Goal: Find specific page/section: Find specific page/section

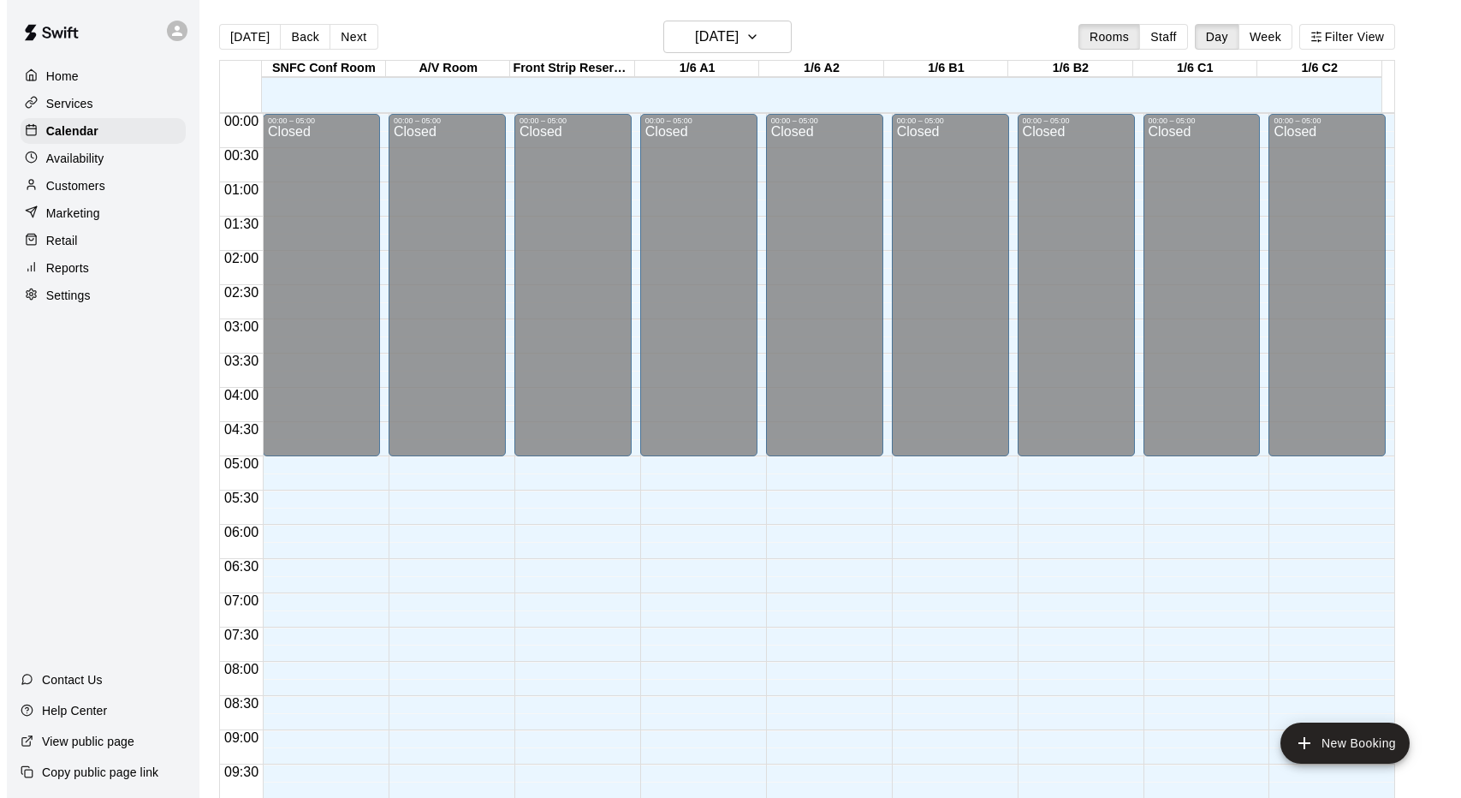
scroll to position [888, 0]
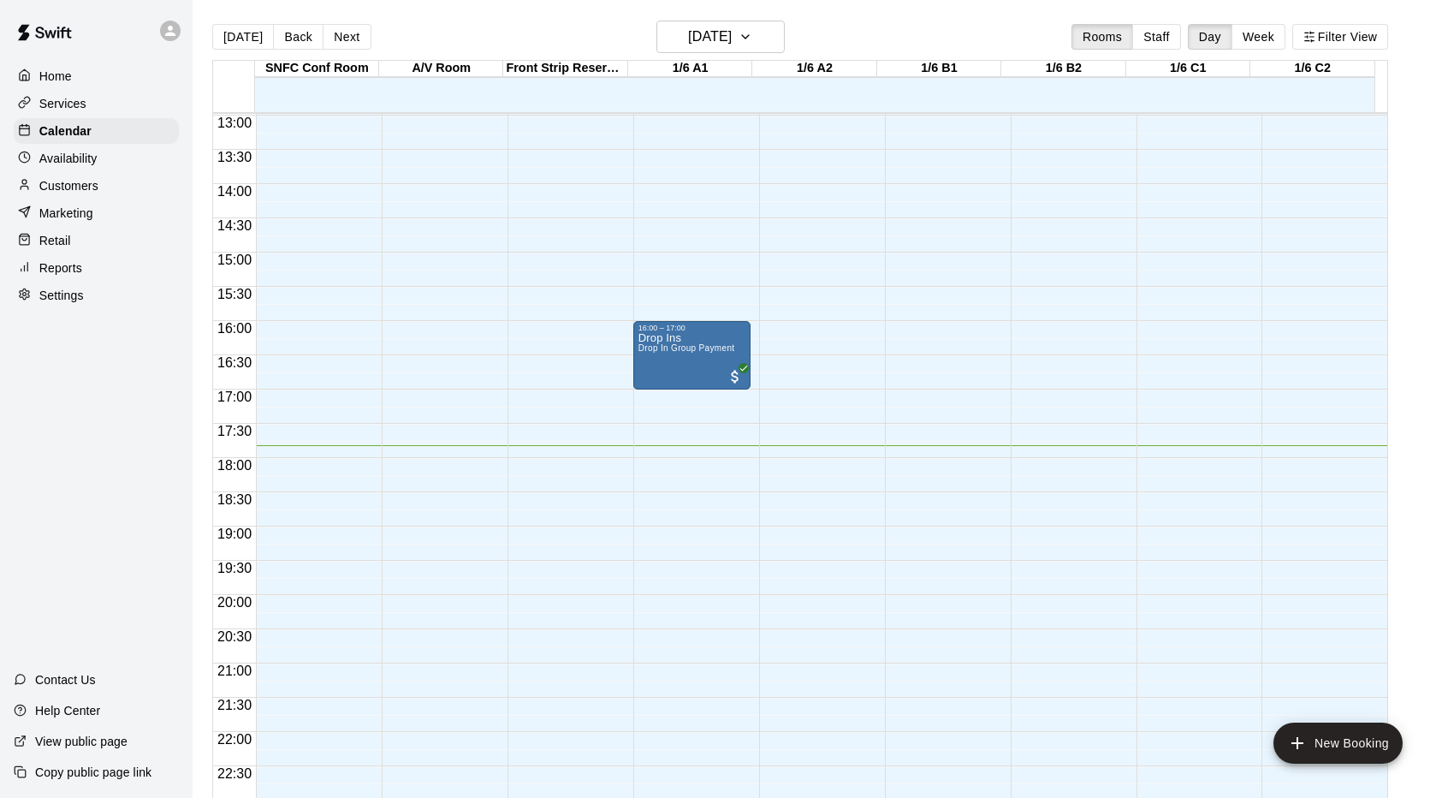
click at [558, 158] on div "00:00 – 05:00 Closed 23:45 – 23:59 Closed" at bounding box center [566, 46] width 117 height 1643
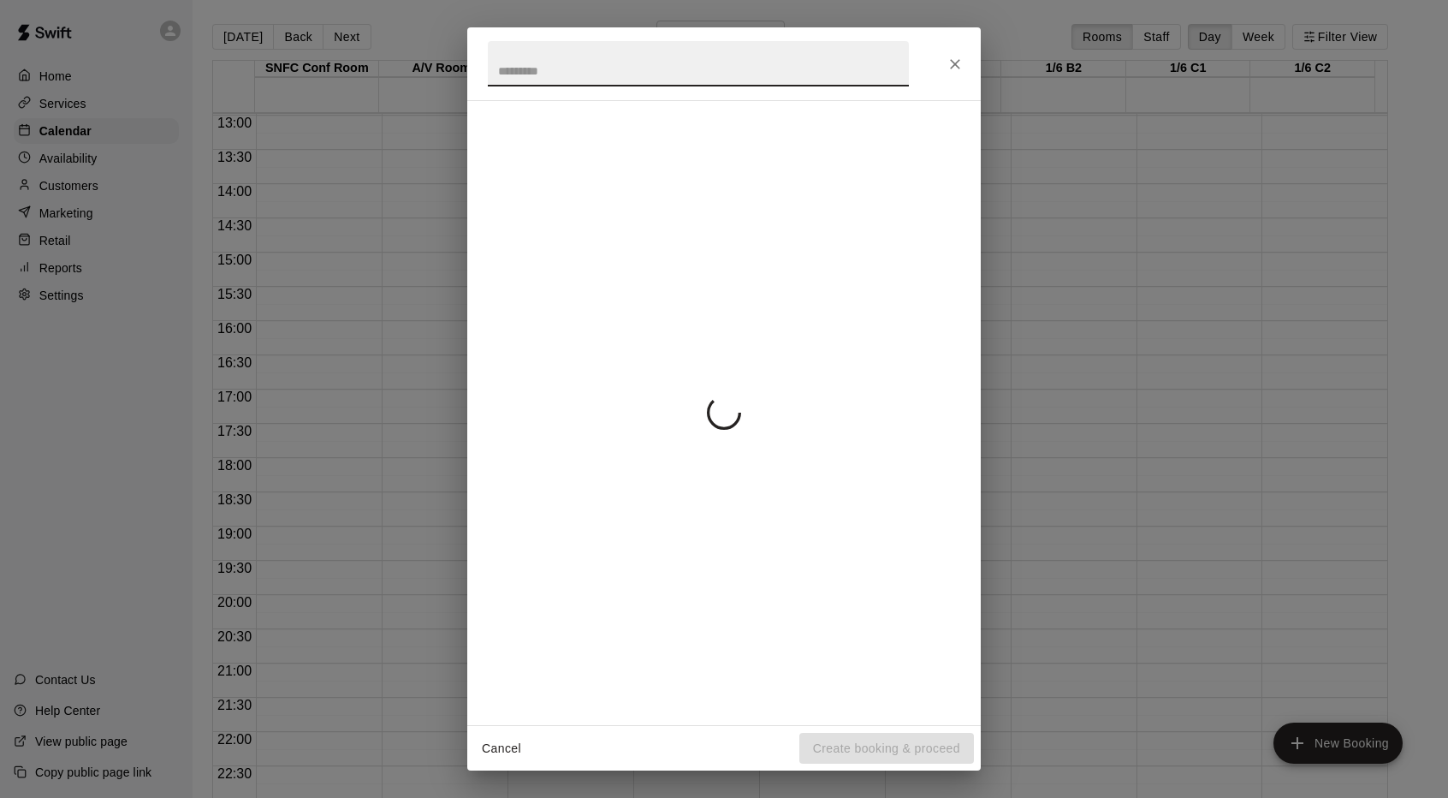
scroll to position [782, 0]
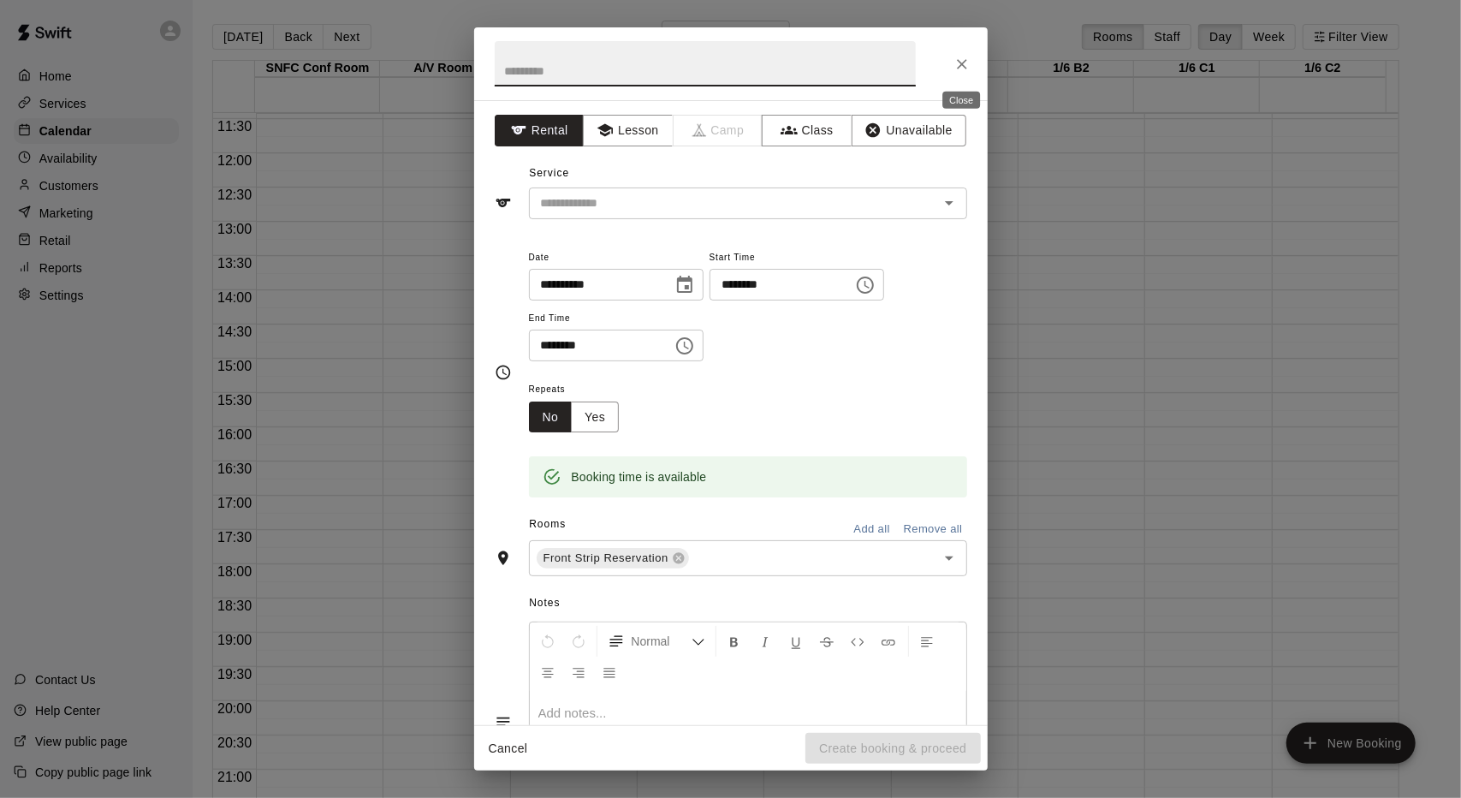
click at [964, 68] on icon "Close" at bounding box center [962, 64] width 17 height 17
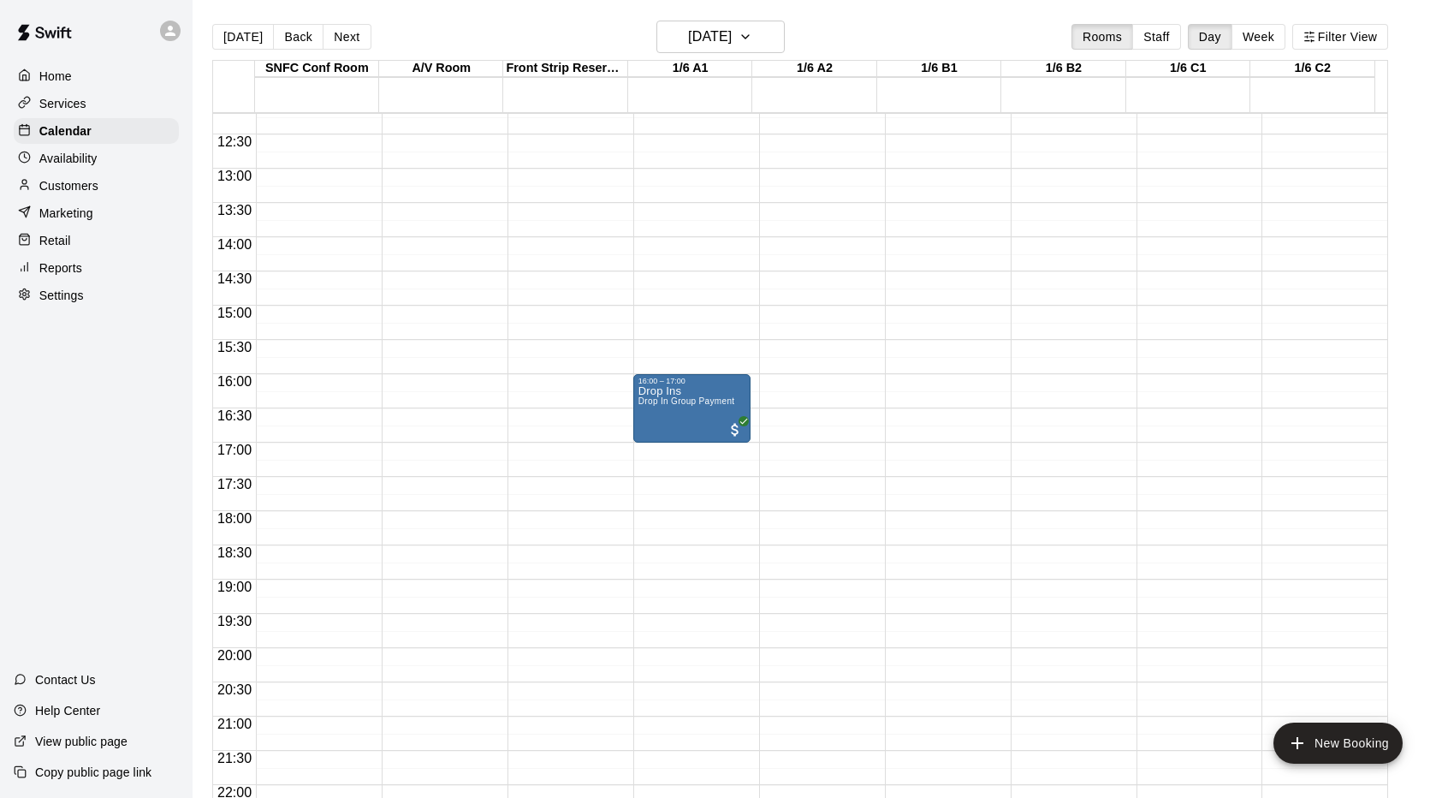
scroll to position [940, 0]
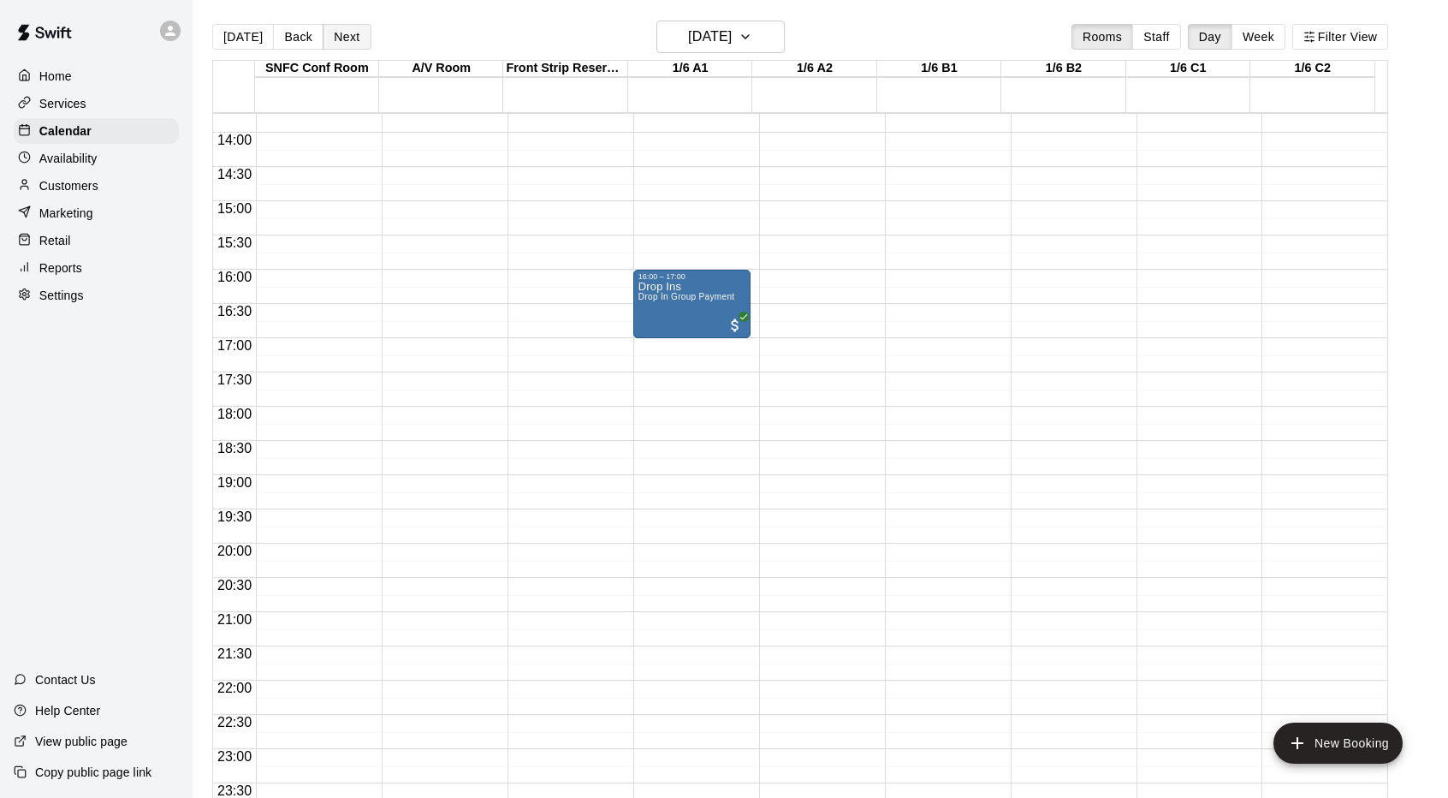
click at [346, 33] on button "Next" at bounding box center [347, 37] width 48 height 26
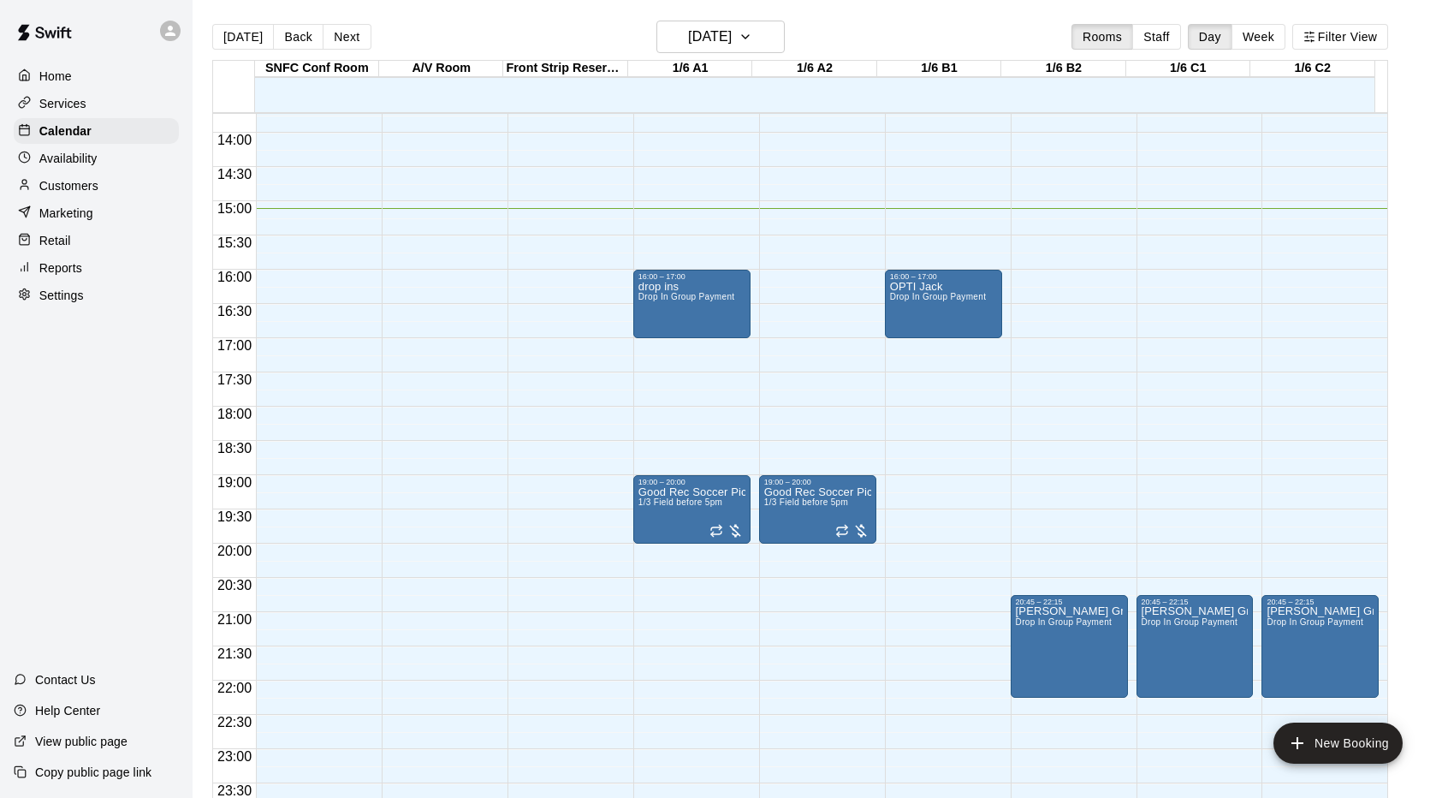
drag, startPoint x: 497, startPoint y: 415, endPoint x: 123, endPoint y: 410, distance: 374.1
click at [123, 410] on div "Home Services Calendar Availability Customers Marketing Retail Reports Settings…" at bounding box center [96, 399] width 193 height 798
click at [36, 299] on div at bounding box center [28, 296] width 21 height 16
select select "**"
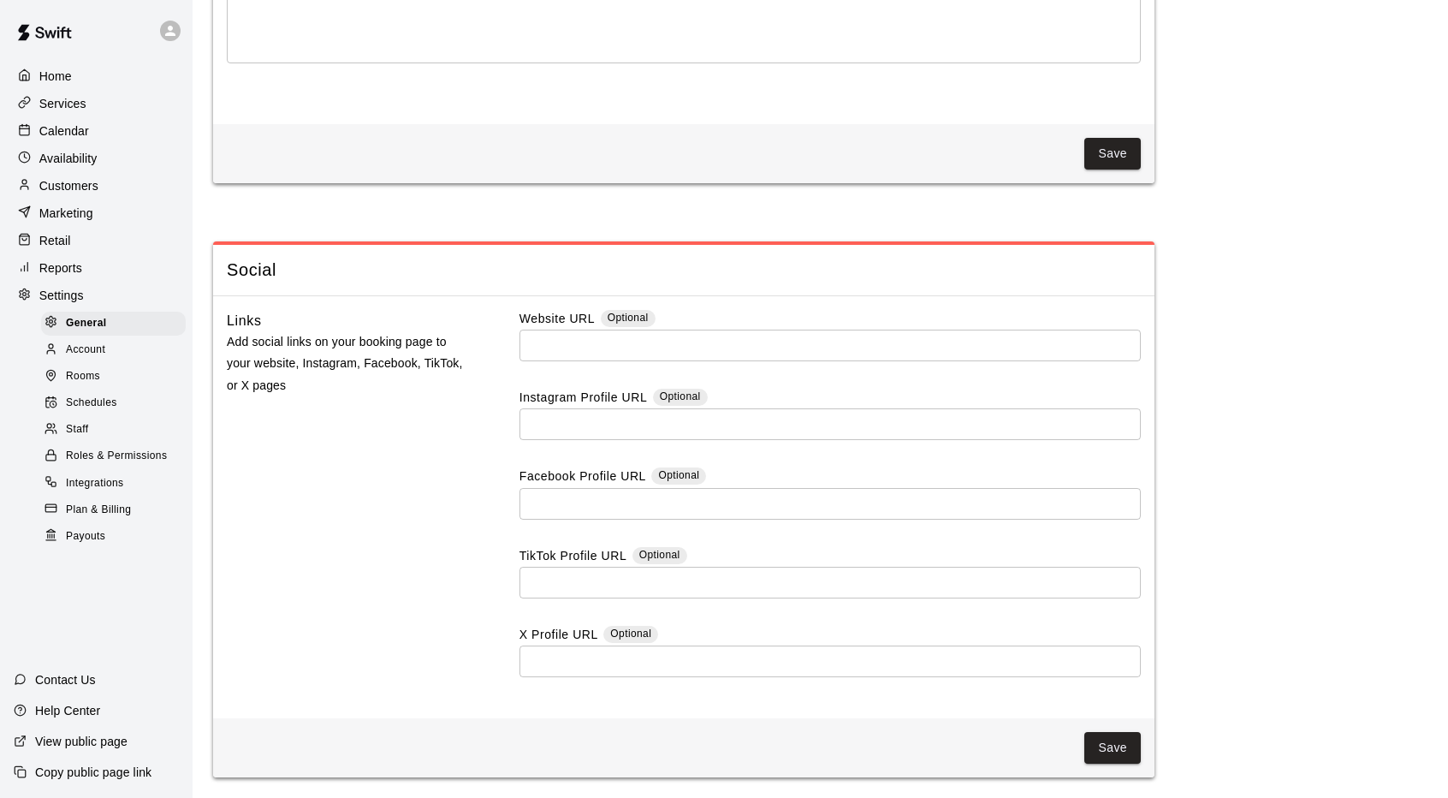
scroll to position [4245, 0]
click at [89, 306] on div "Settings" at bounding box center [96, 295] width 165 height 26
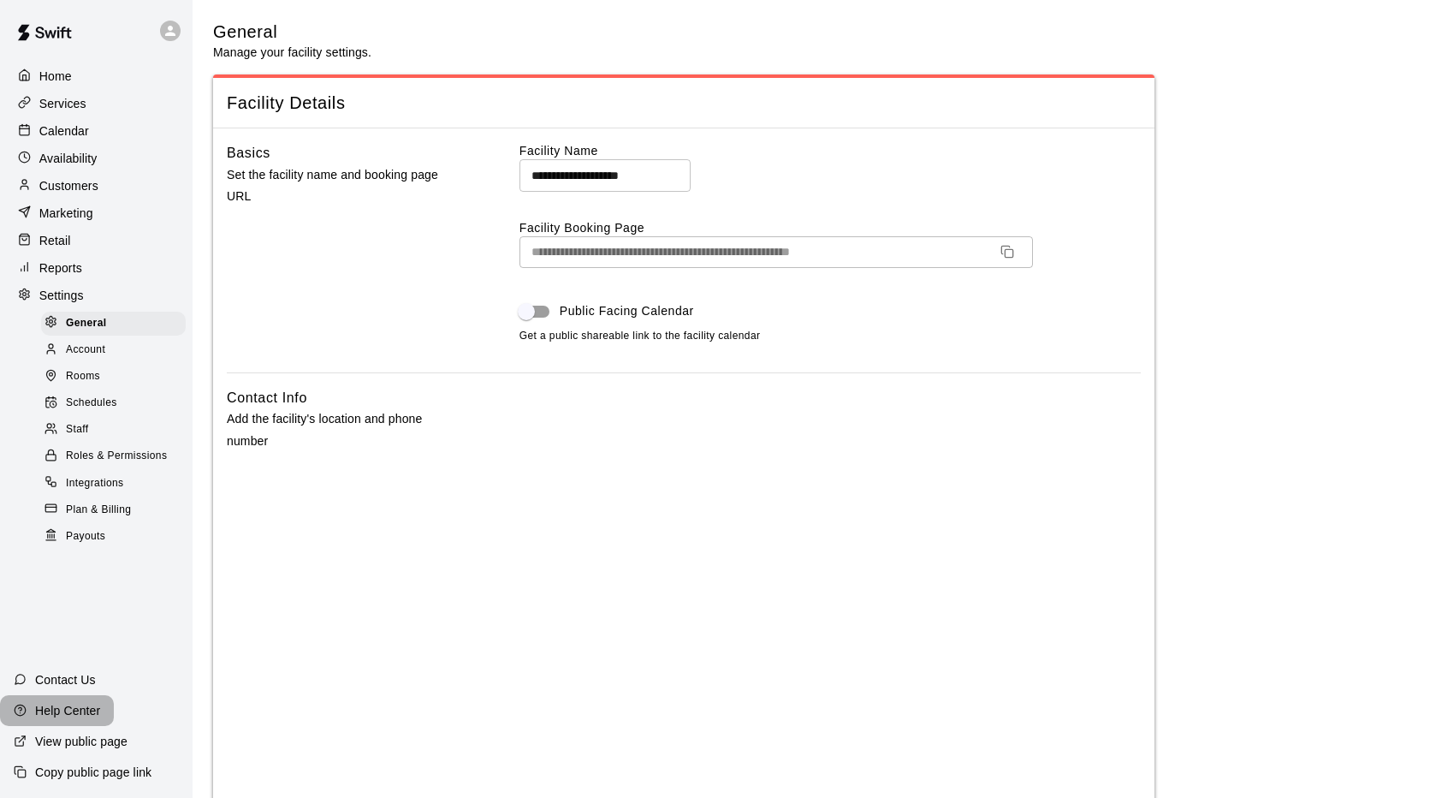
click at [70, 704] on p "Help Center" at bounding box center [67, 710] width 65 height 17
click at [14, 299] on div "Settings" at bounding box center [96, 295] width 165 height 26
click at [69, 126] on p "Calendar" at bounding box center [64, 130] width 50 height 17
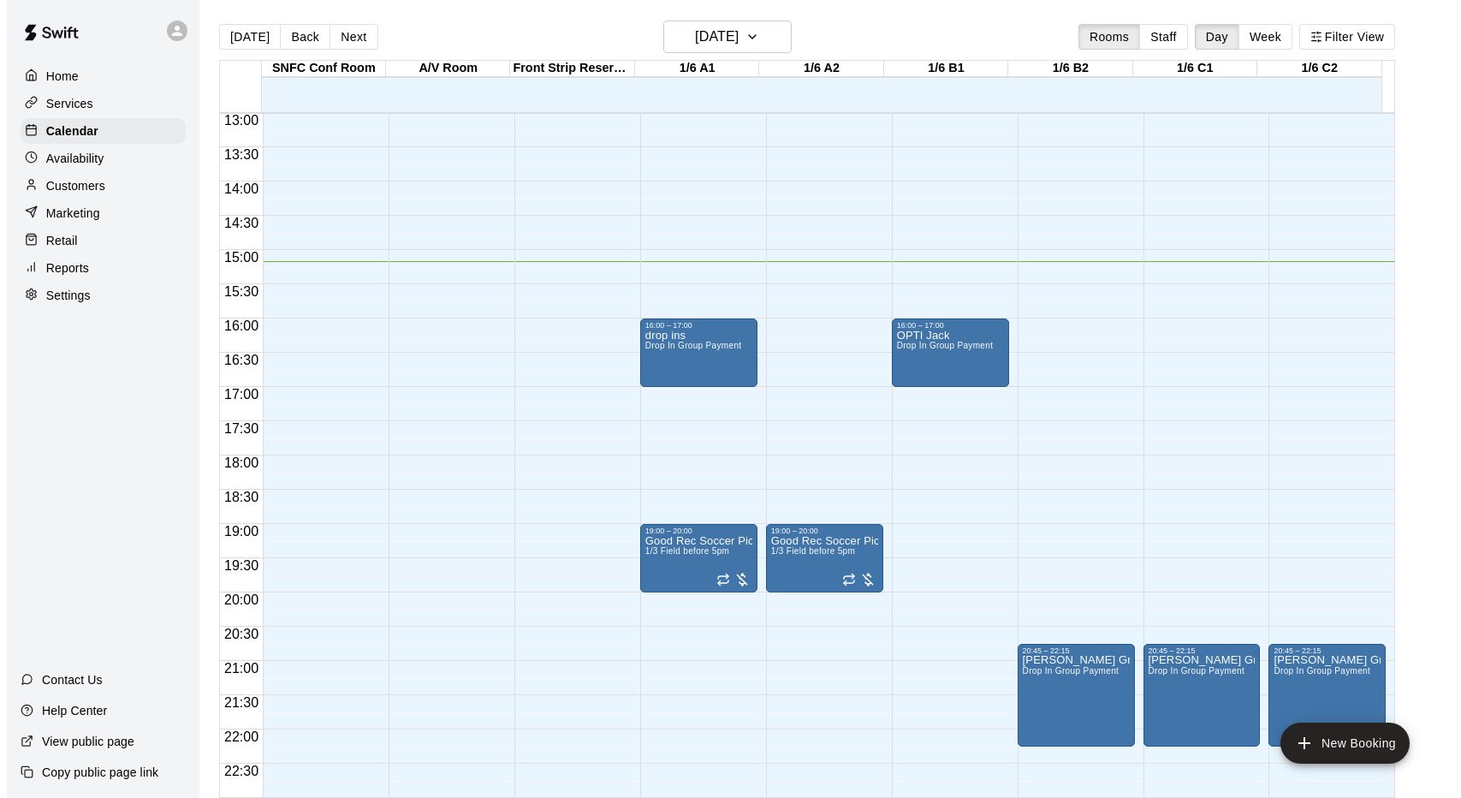
scroll to position [894, 0]
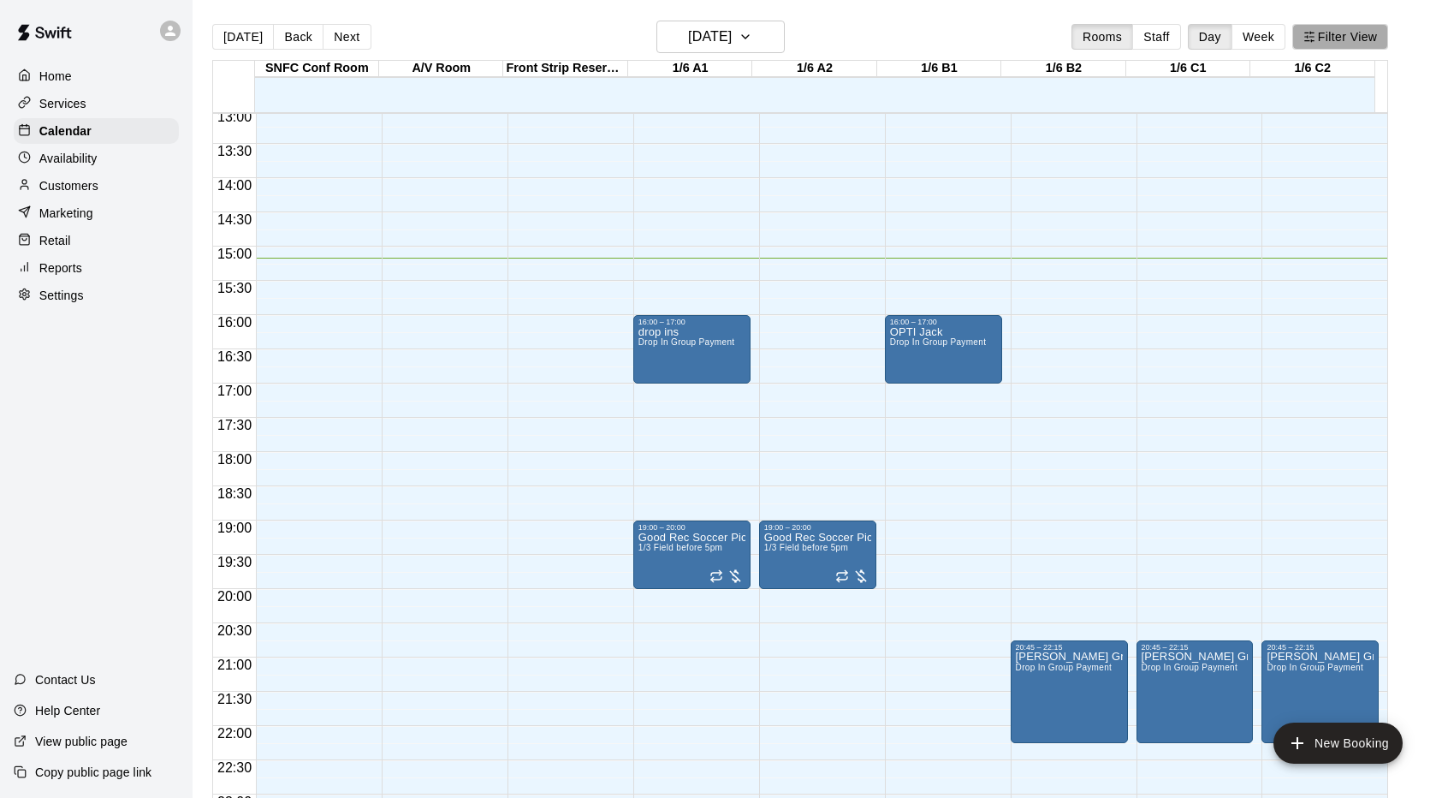
click at [1335, 33] on button "Filter View" at bounding box center [1340, 37] width 96 height 26
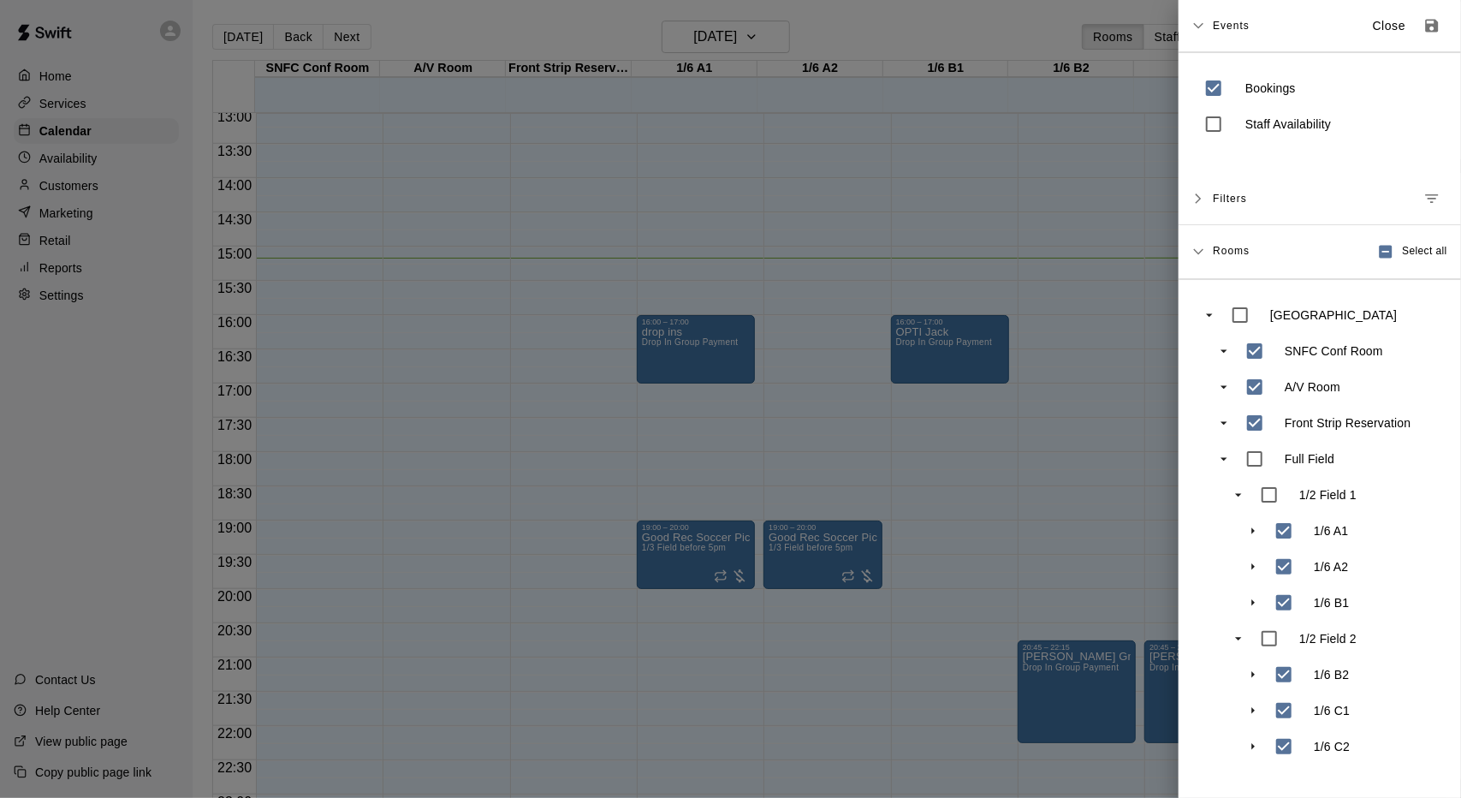
click at [1205, 194] on div "Filters" at bounding box center [1320, 199] width 282 height 52
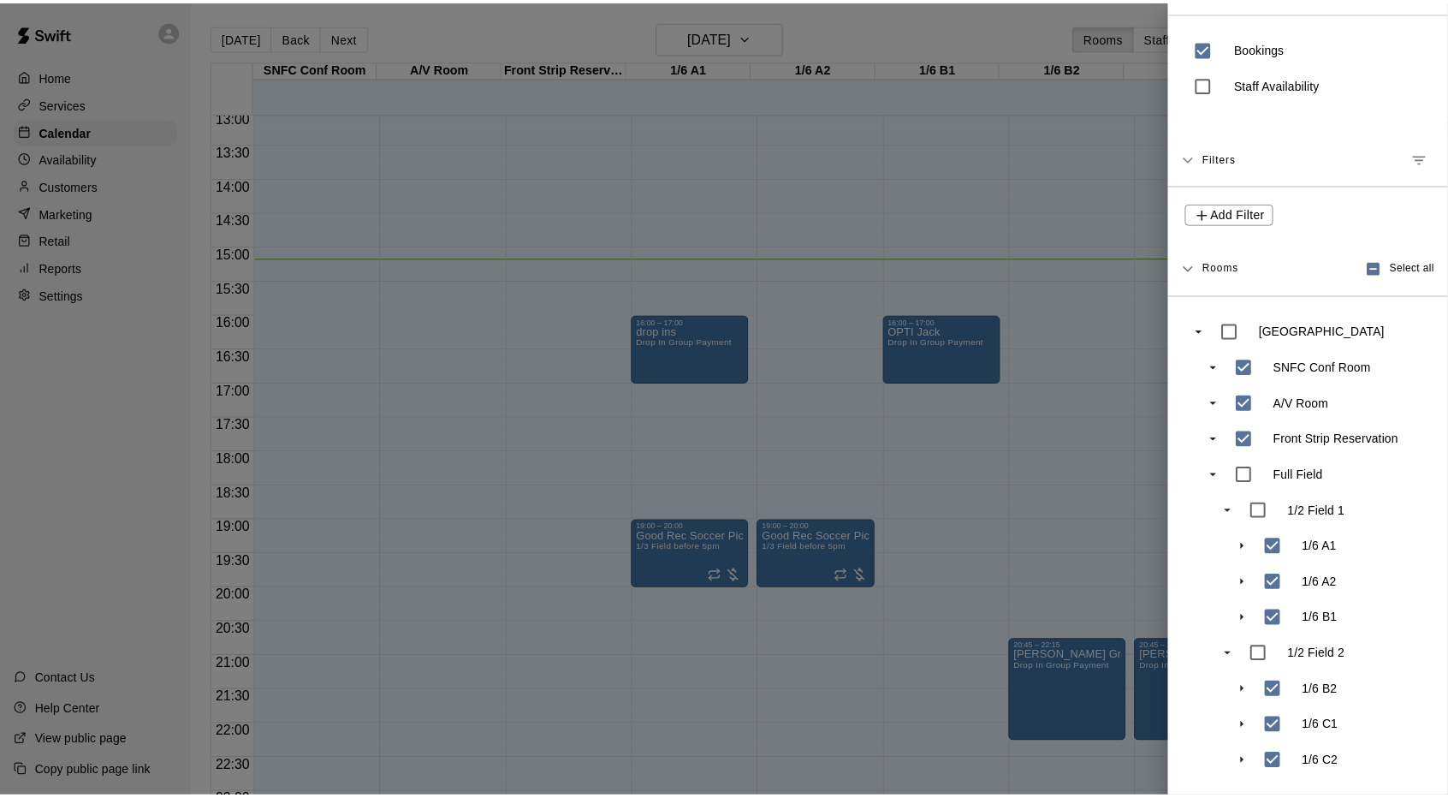
scroll to position [0, 0]
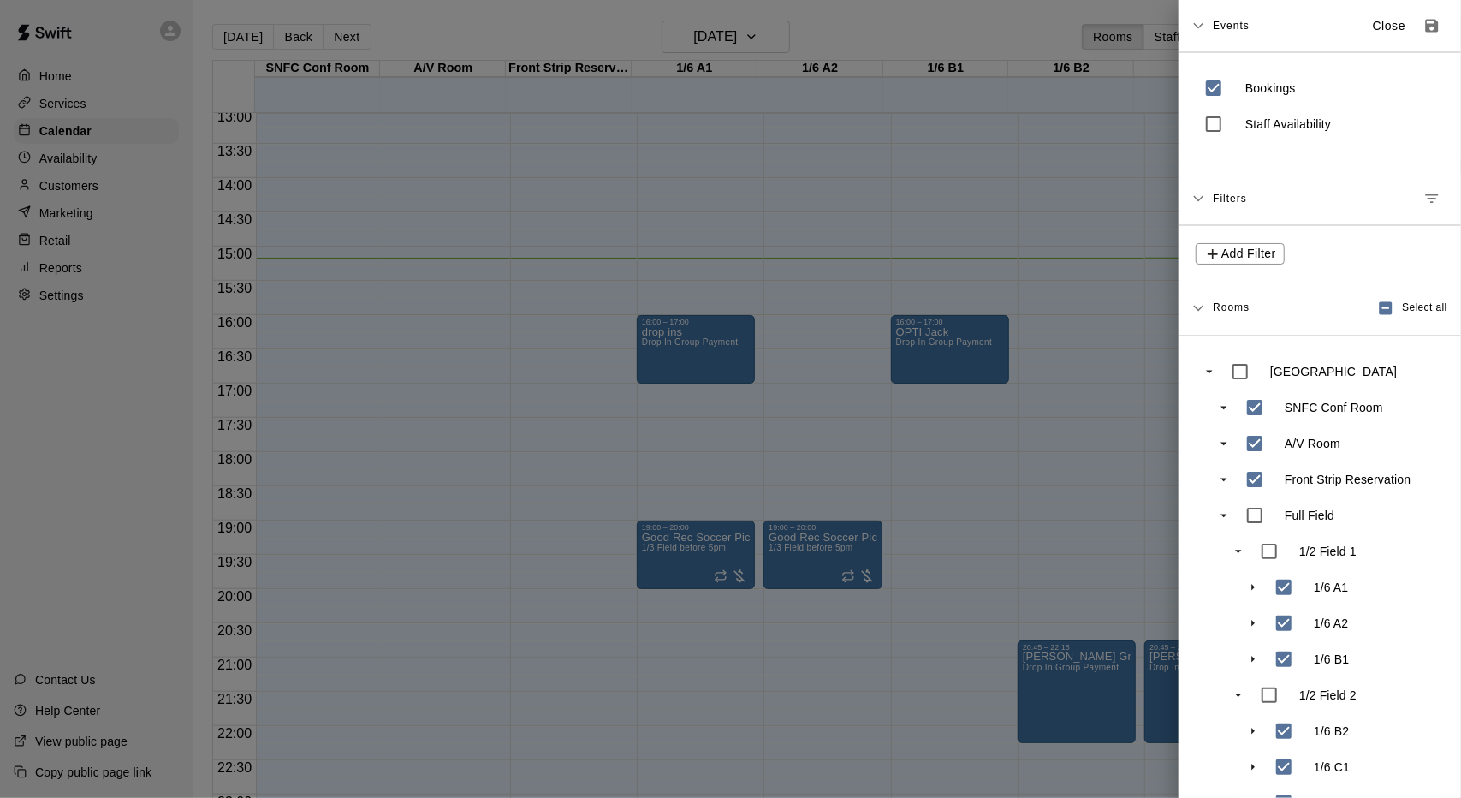
click at [1199, 31] on icon at bounding box center [1198, 26] width 12 height 12
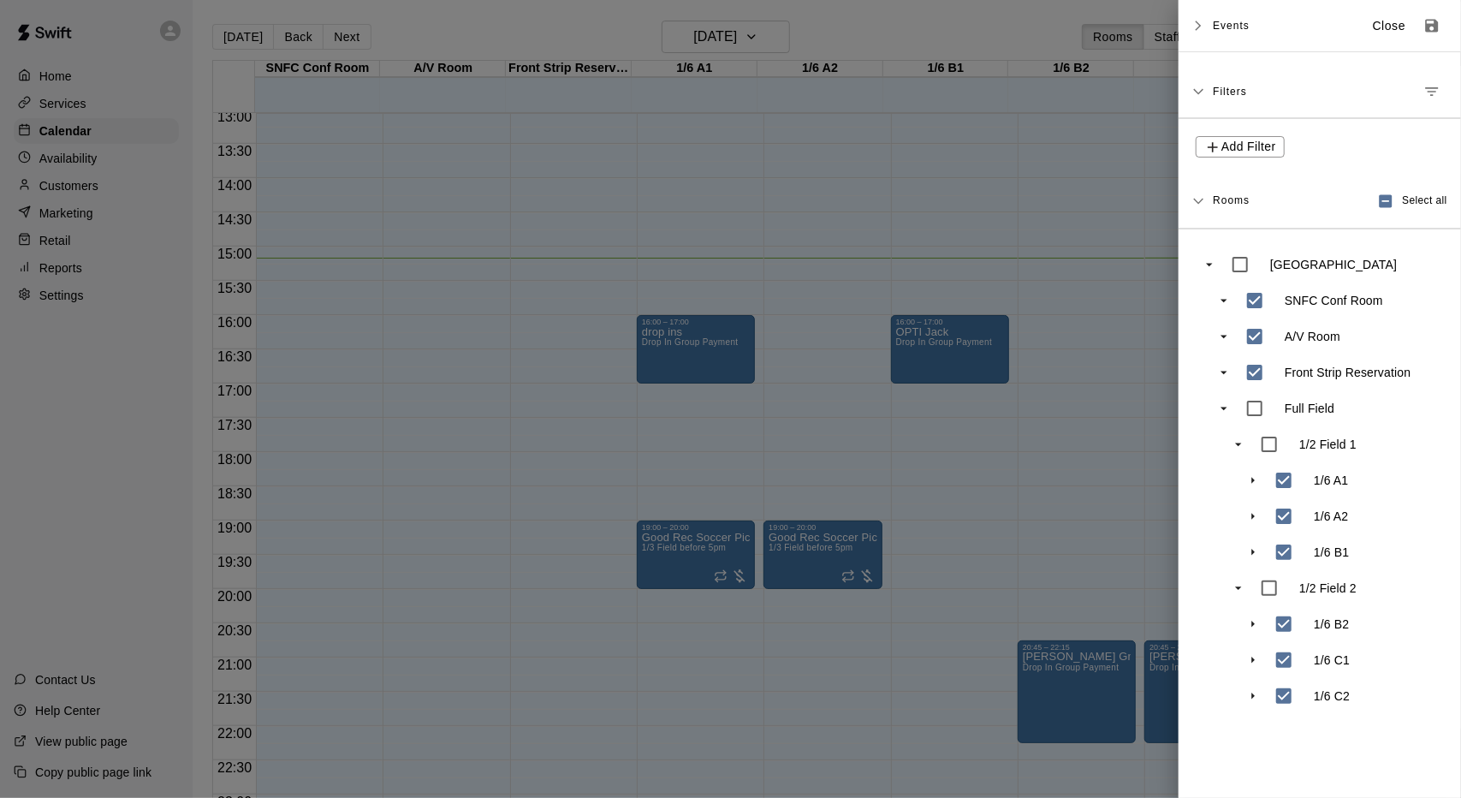
click at [989, 30] on div at bounding box center [730, 399] width 1461 height 798
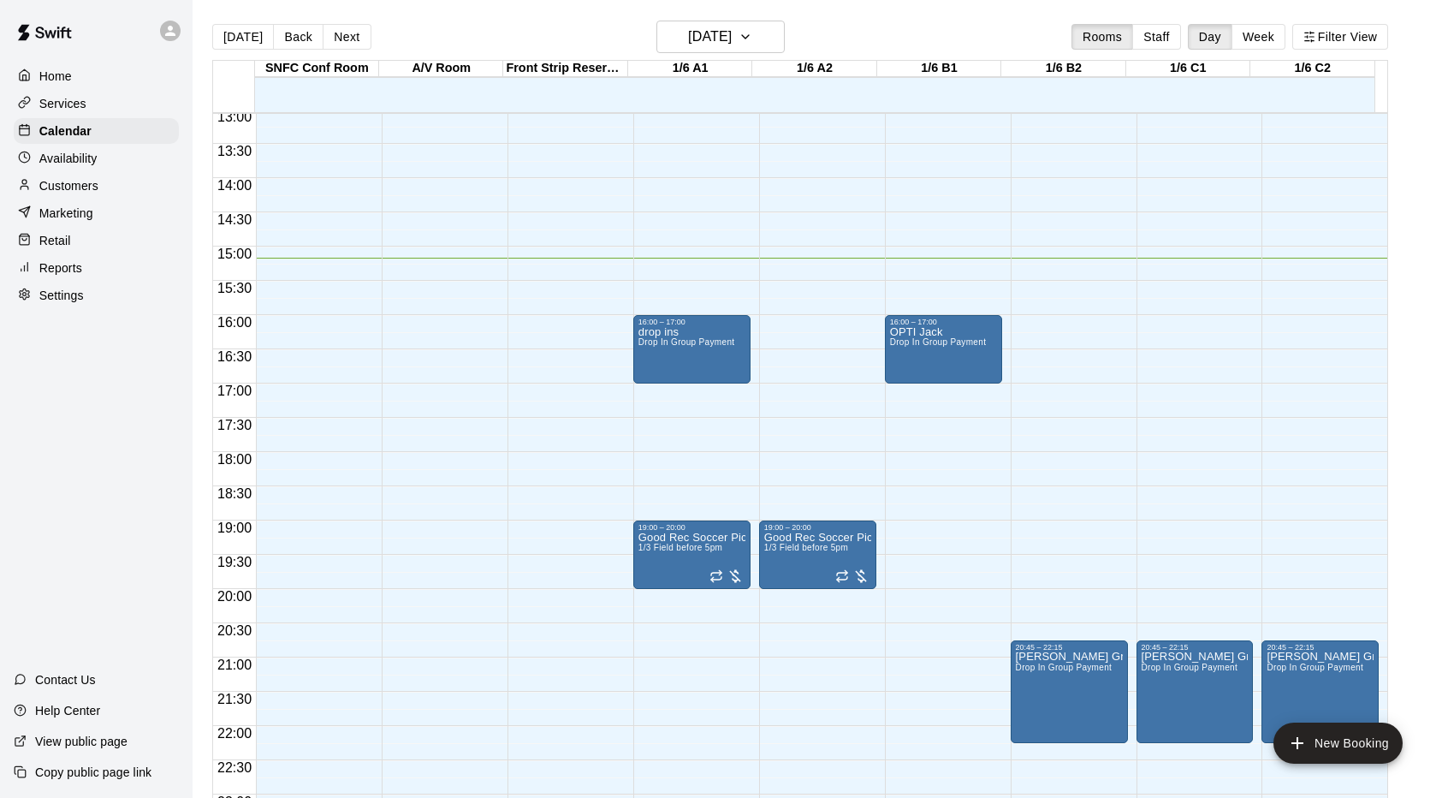
click at [241, 86] on div at bounding box center [234, 86] width 42 height 51
click at [236, 133] on div "13:00" at bounding box center [234, 122] width 43 height 25
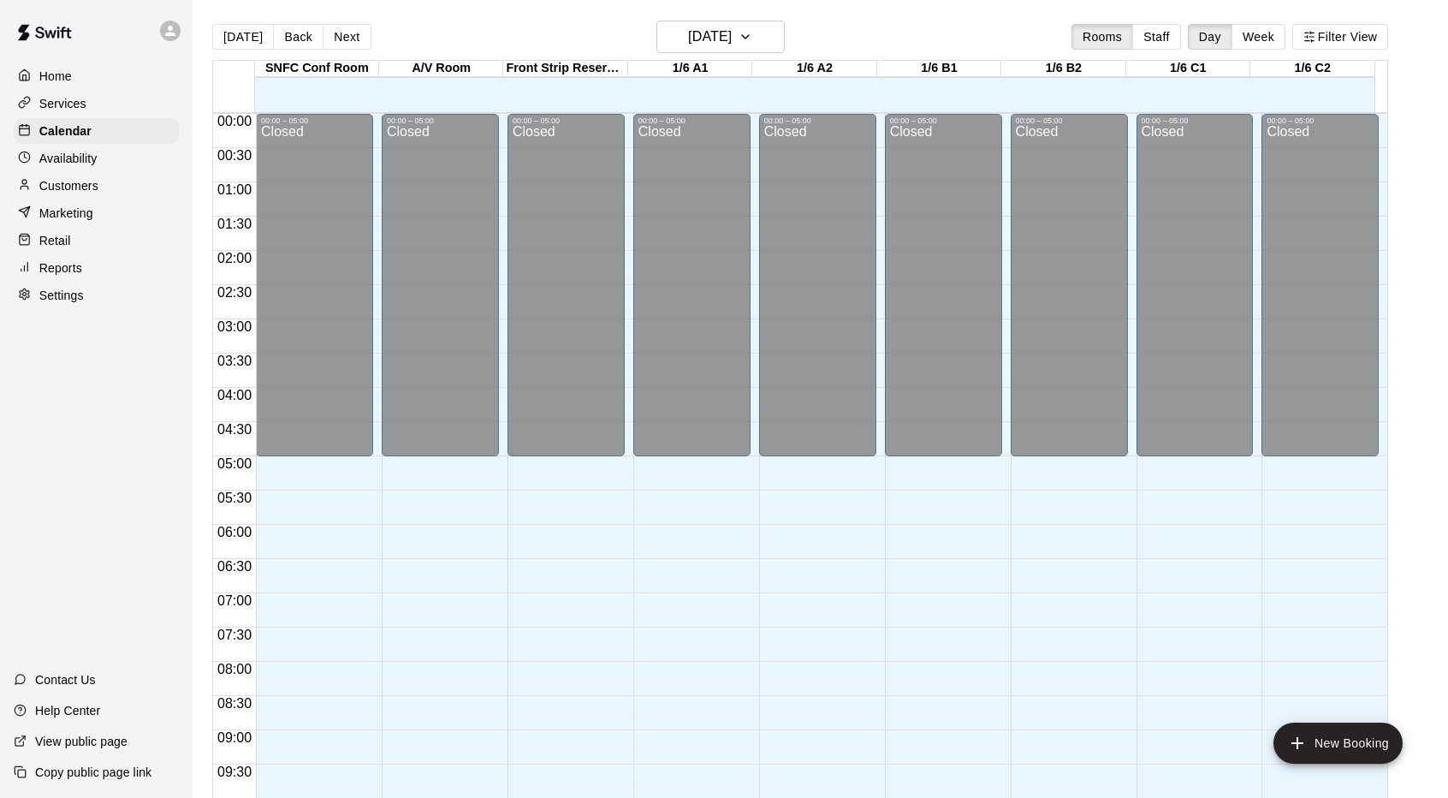
click at [226, 93] on div at bounding box center [234, 86] width 42 height 51
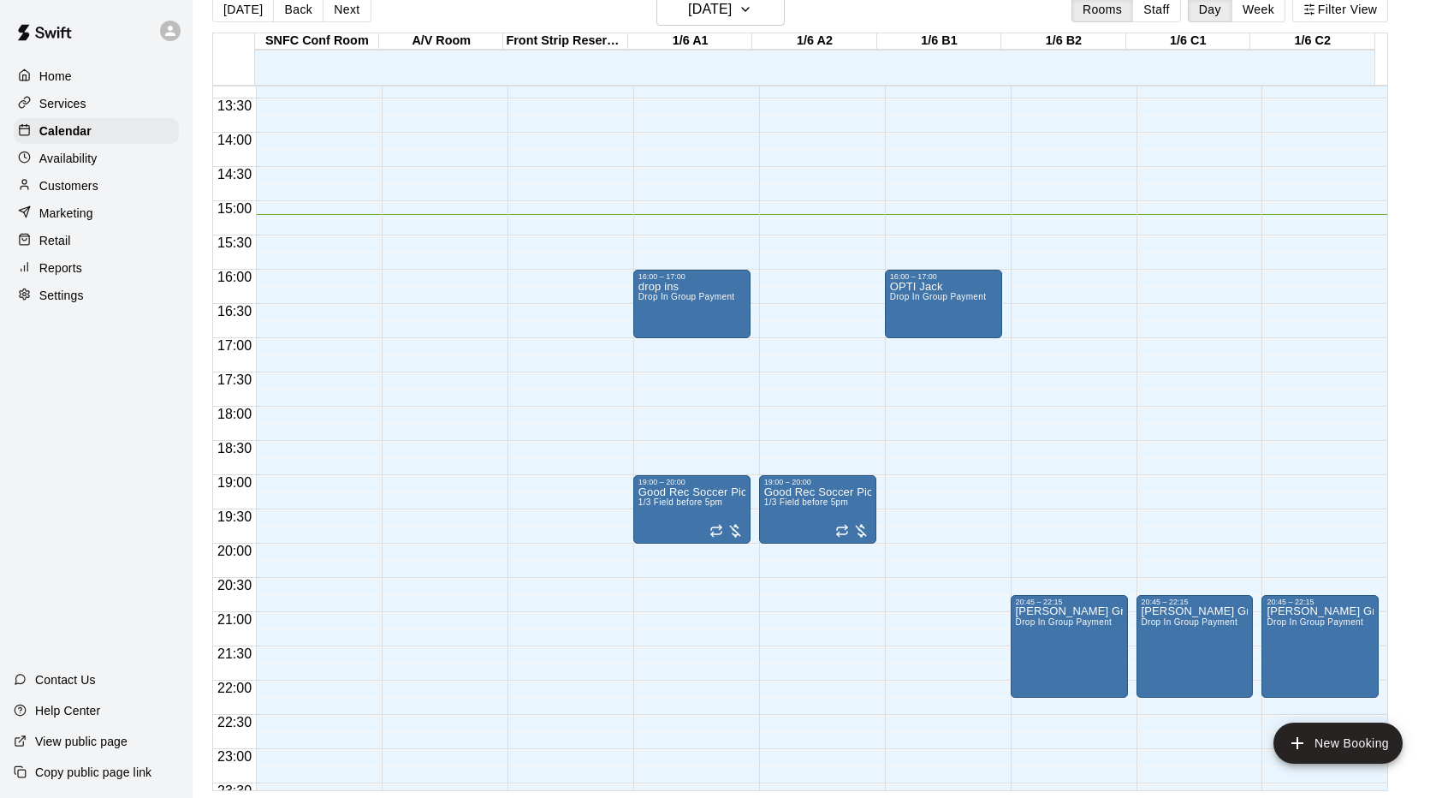
scroll to position [940, 0]
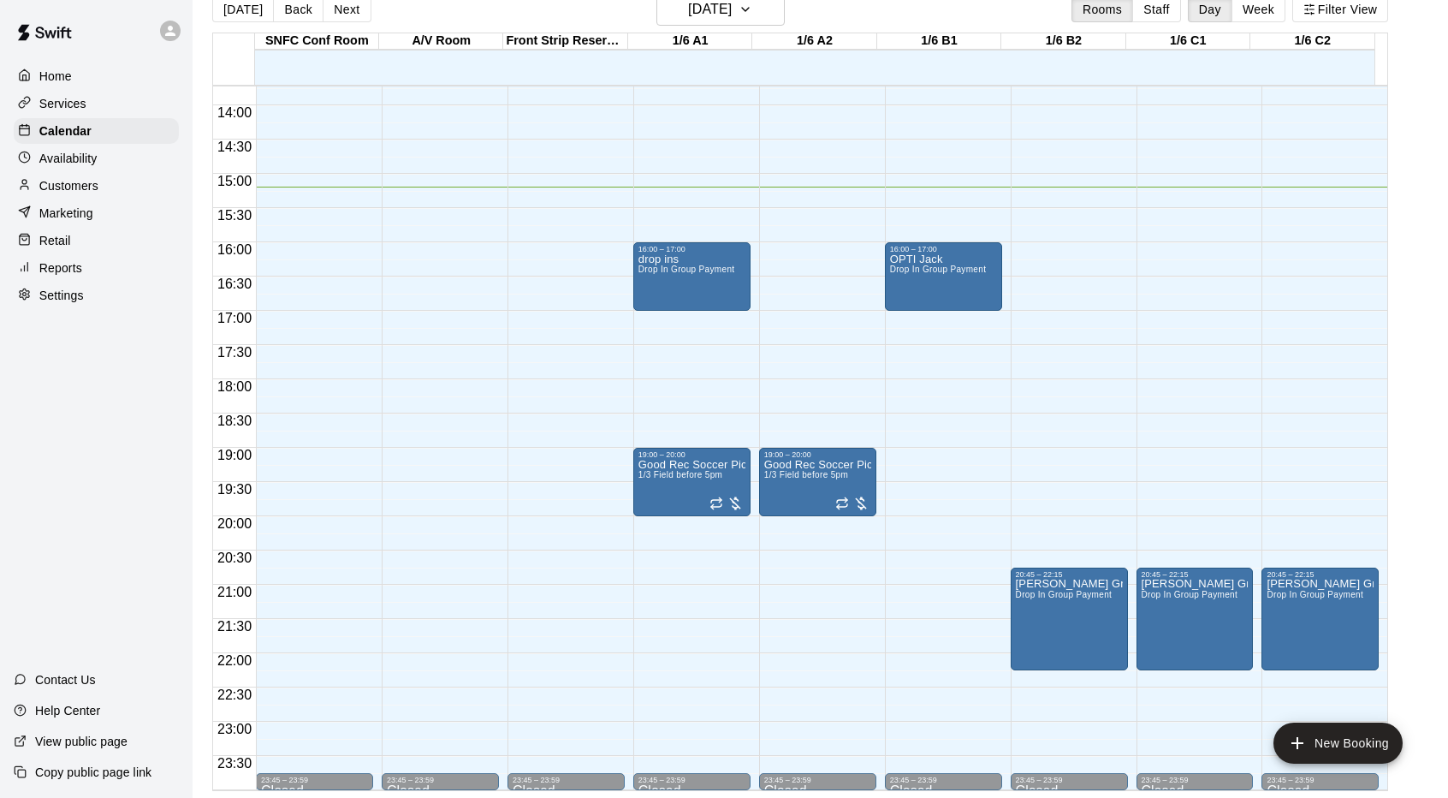
click at [235, 253] on span "16:00" at bounding box center [234, 249] width 43 height 15
click at [226, 169] on div at bounding box center [234, 168] width 43 height 9
